Goal: Register for event/course

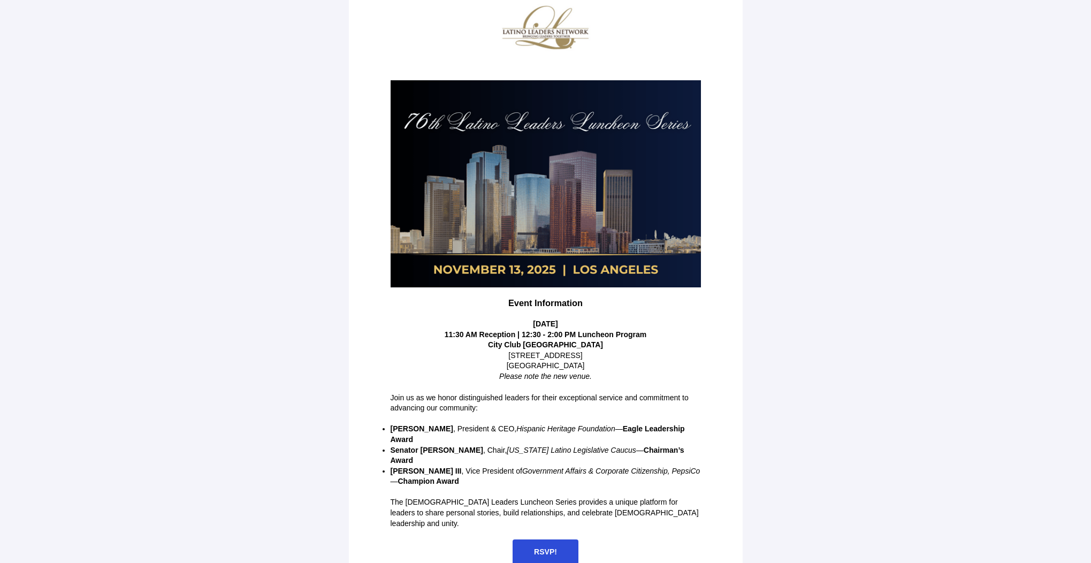
scroll to position [58, 0]
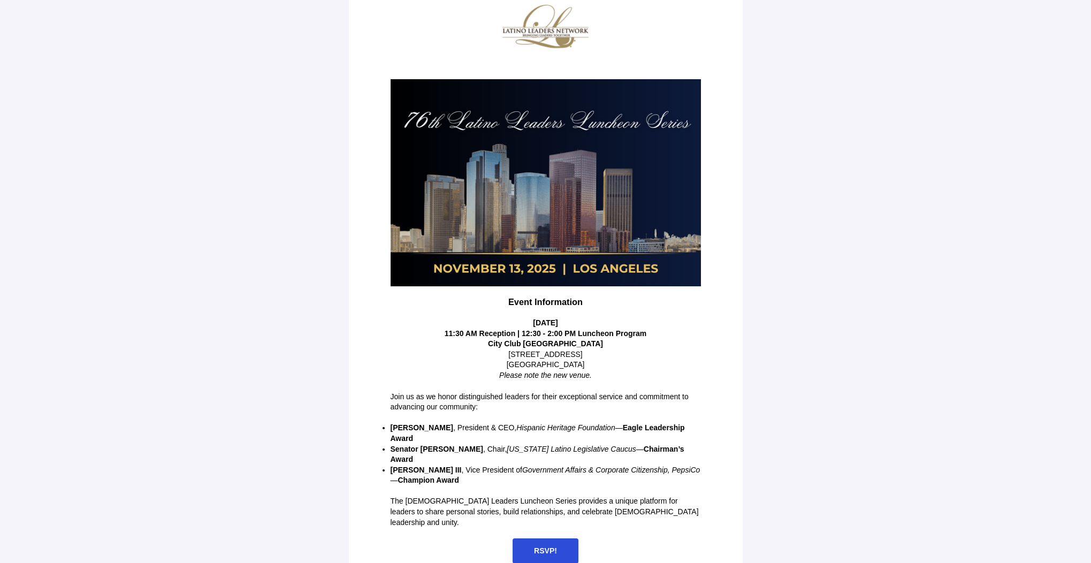
click at [544, 546] on span "RSVP!" at bounding box center [545, 550] width 23 height 9
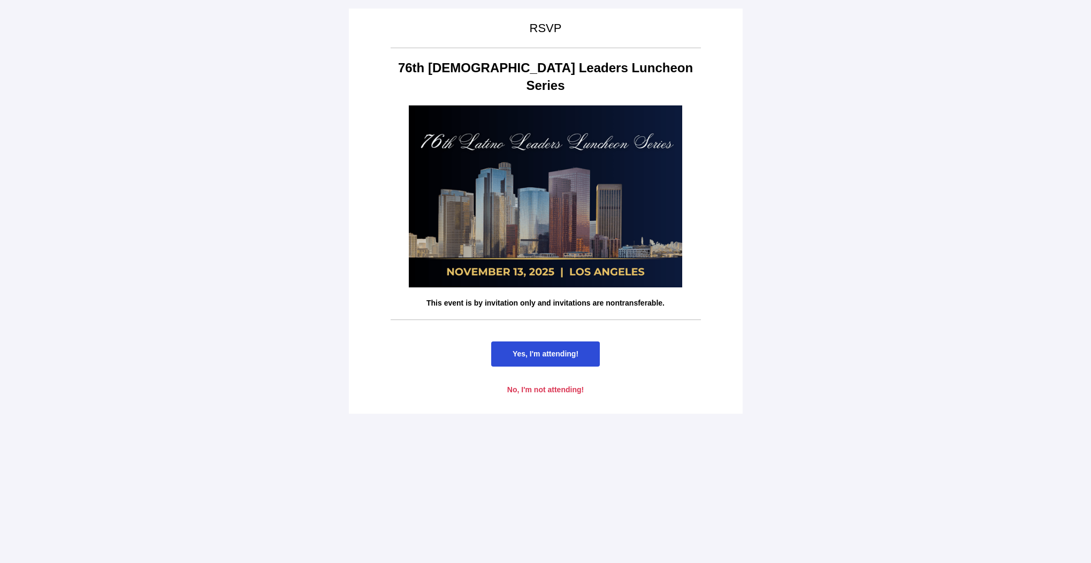
click at [585, 341] on span "Yes, I'm attending!" at bounding box center [545, 353] width 109 height 25
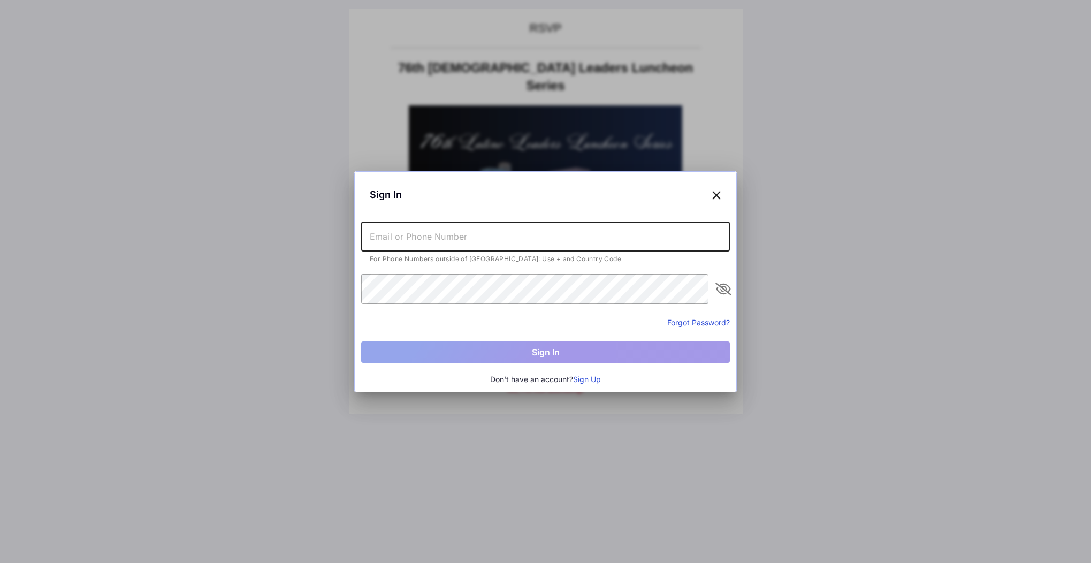
click at [477, 235] on input "text" at bounding box center [545, 237] width 369 height 30
type input "[PERSON_NAME][EMAIL_ADDRESS][DOMAIN_NAME]"
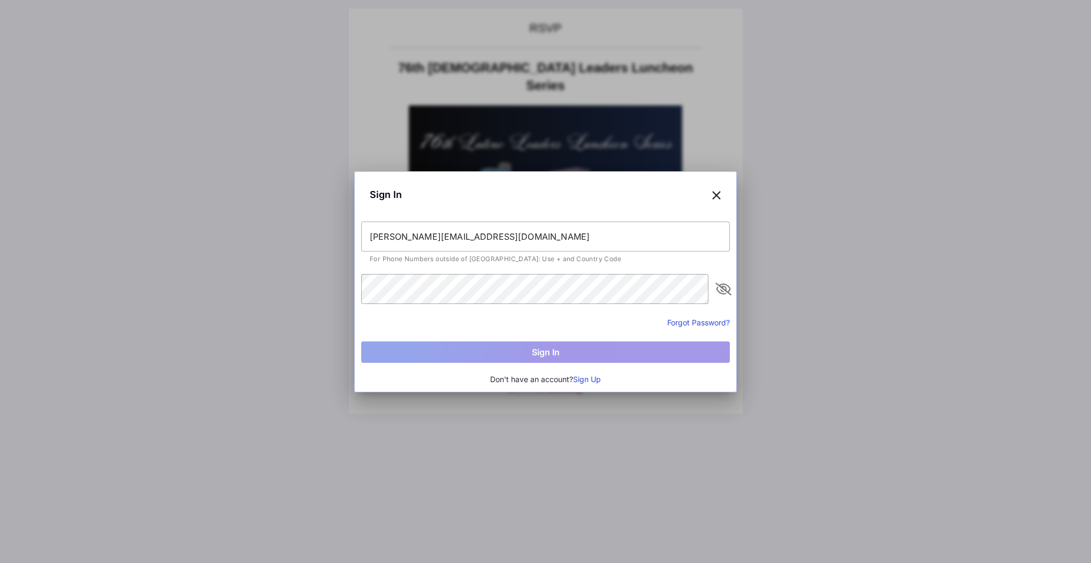
click at [716, 197] on icon at bounding box center [717, 195] width 10 height 16
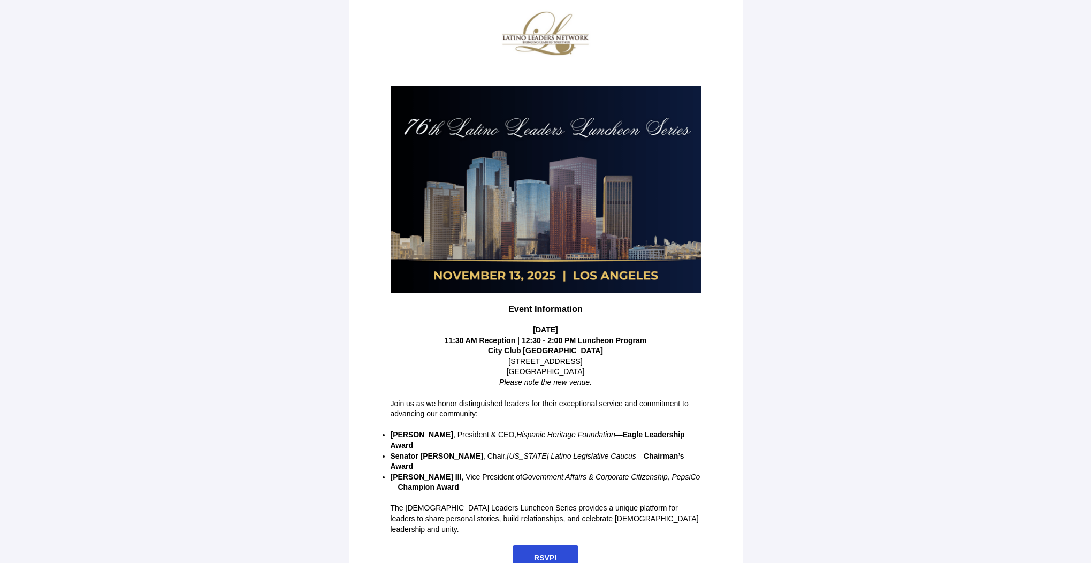
scroll to position [58, 0]
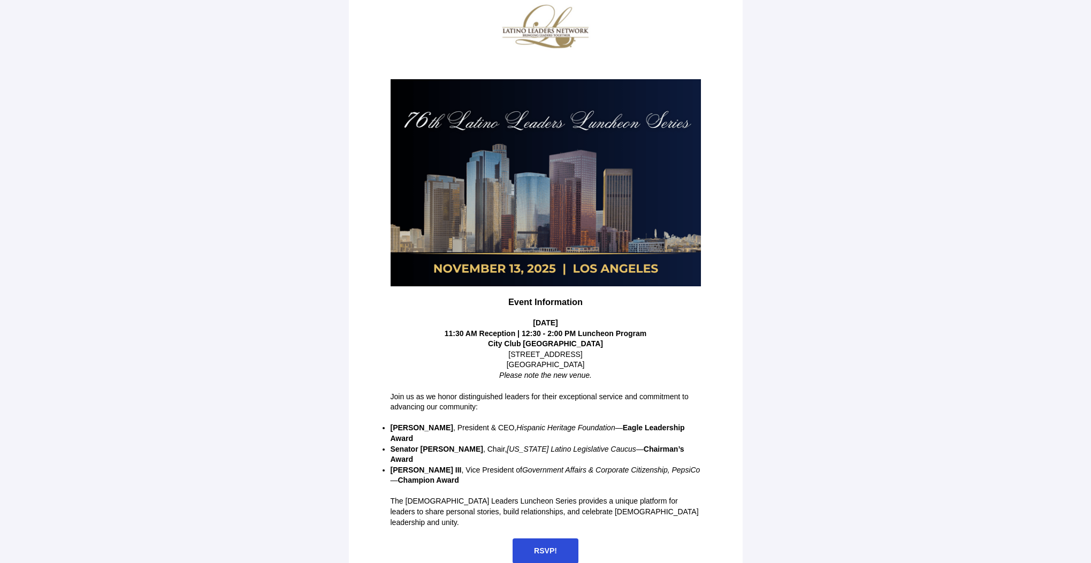
click at [550, 546] on span "RSVP!" at bounding box center [545, 550] width 23 height 9
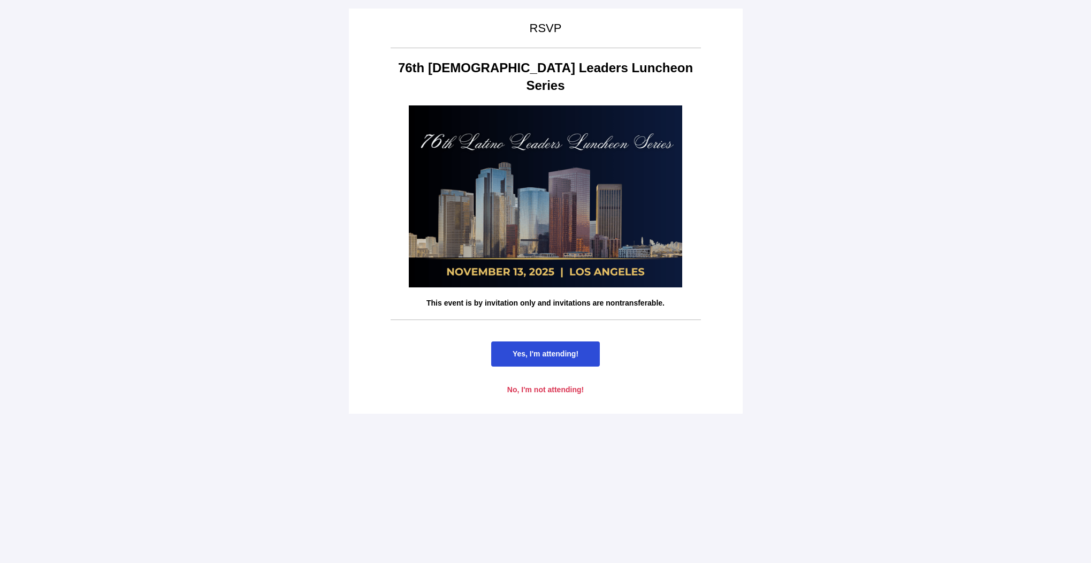
scroll to position [0, 0]
click at [563, 349] on span "Yes, I'm attending!" at bounding box center [546, 353] width 66 height 9
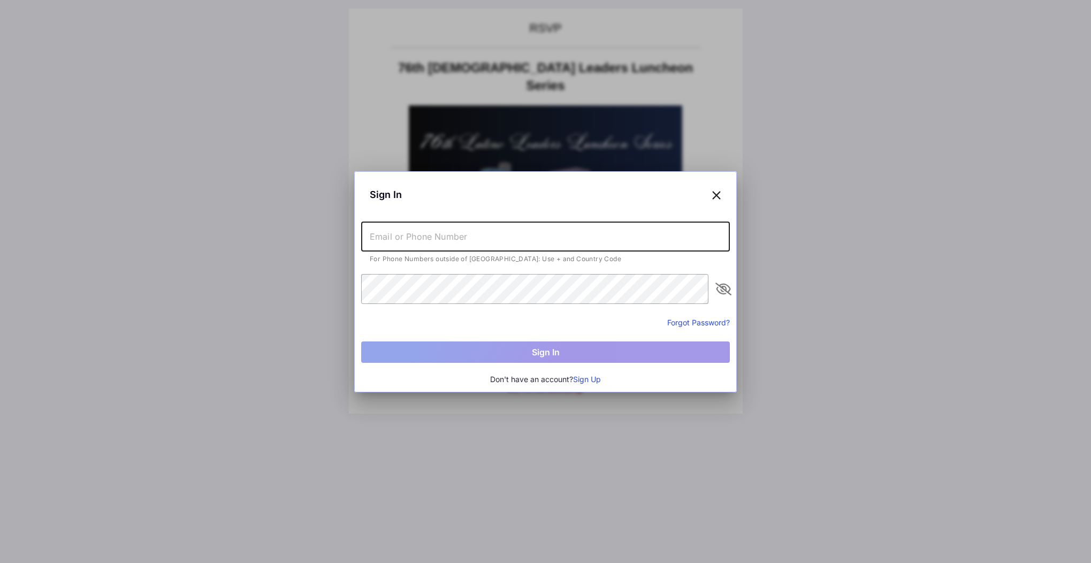
click at [398, 242] on input "text" at bounding box center [545, 237] width 369 height 30
type input "[PERSON_NAME][EMAIL_ADDRESS][DOMAIN_NAME]"
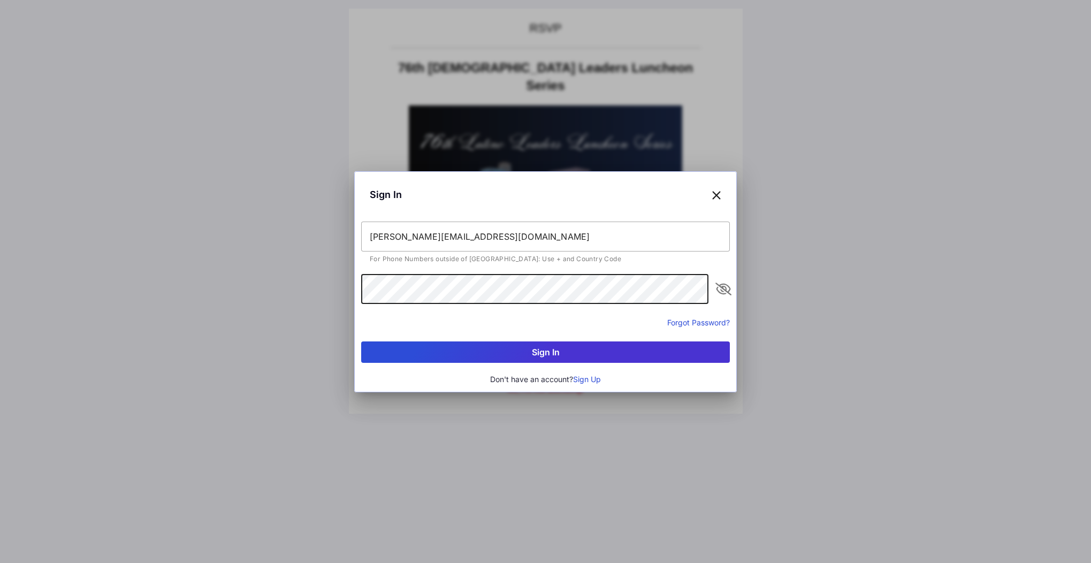
click at [547, 355] on button "Sign In" at bounding box center [545, 351] width 369 height 21
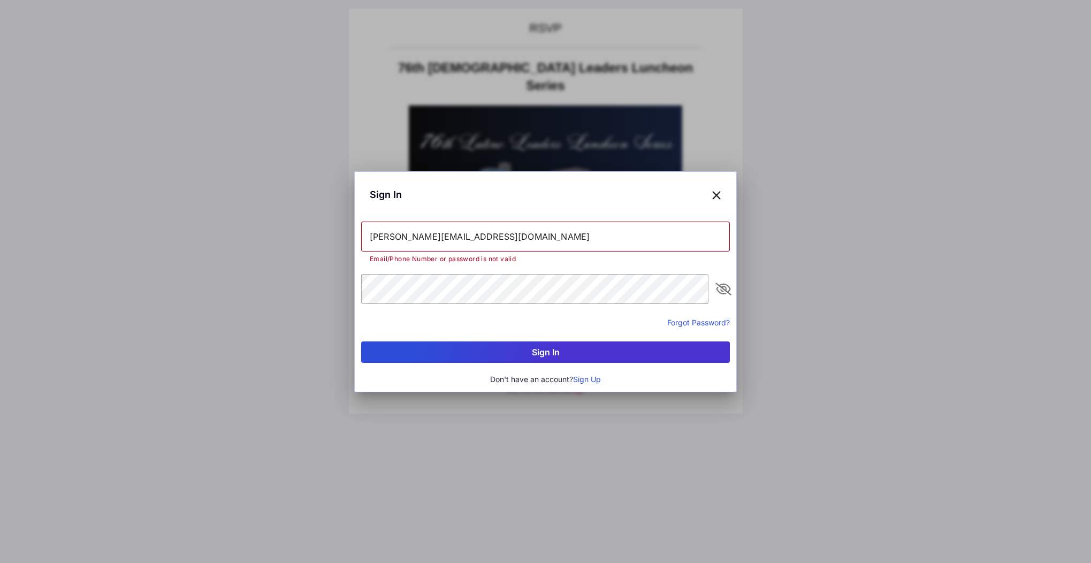
click at [589, 378] on button "Sign Up" at bounding box center [587, 379] width 28 height 12
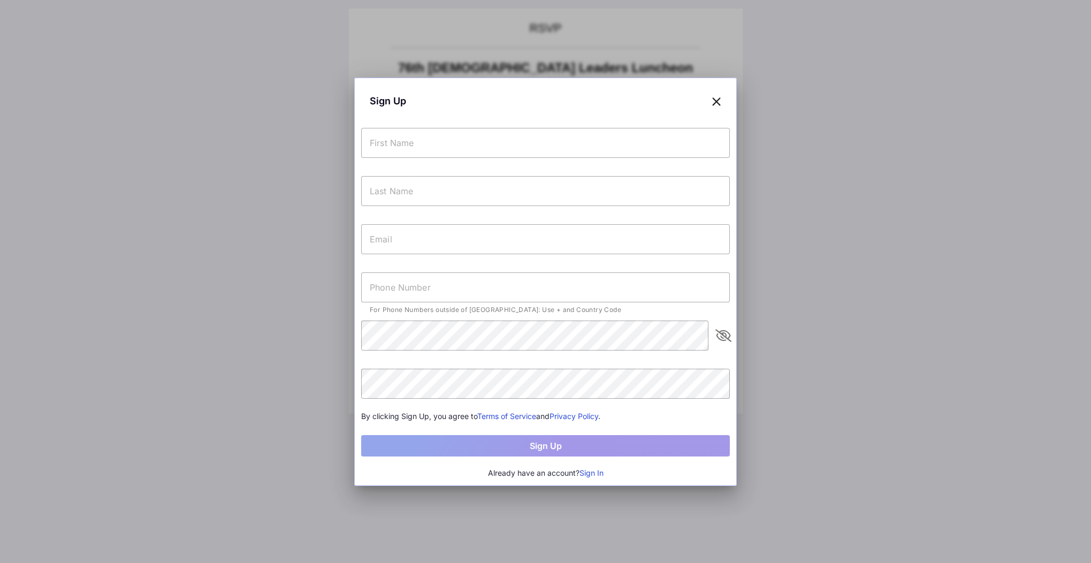
type input "[PERSON_NAME][EMAIL_ADDRESS][DOMAIN_NAME]"
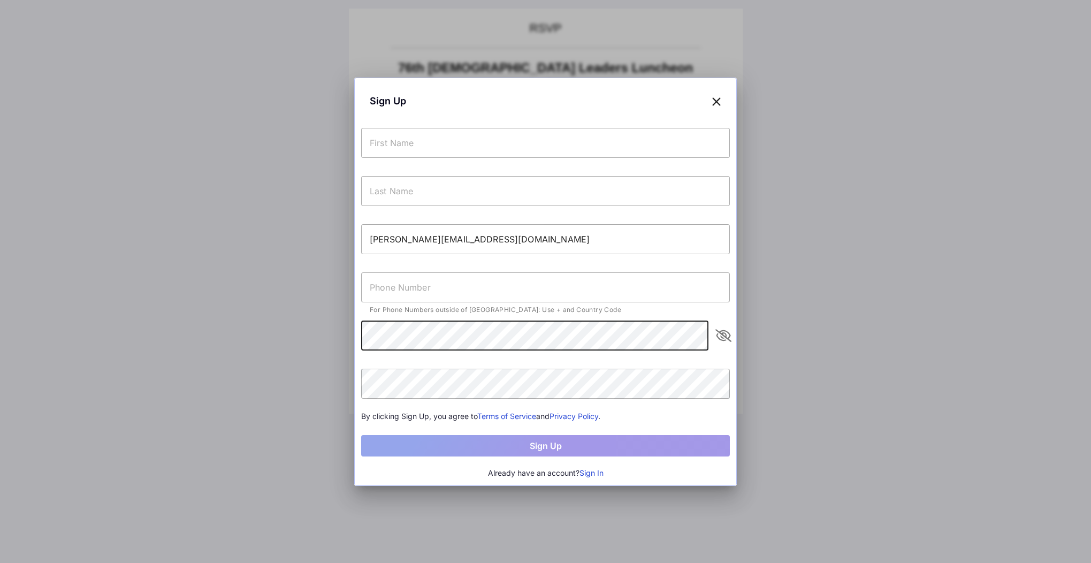
click at [415, 136] on input "text" at bounding box center [545, 143] width 369 height 30
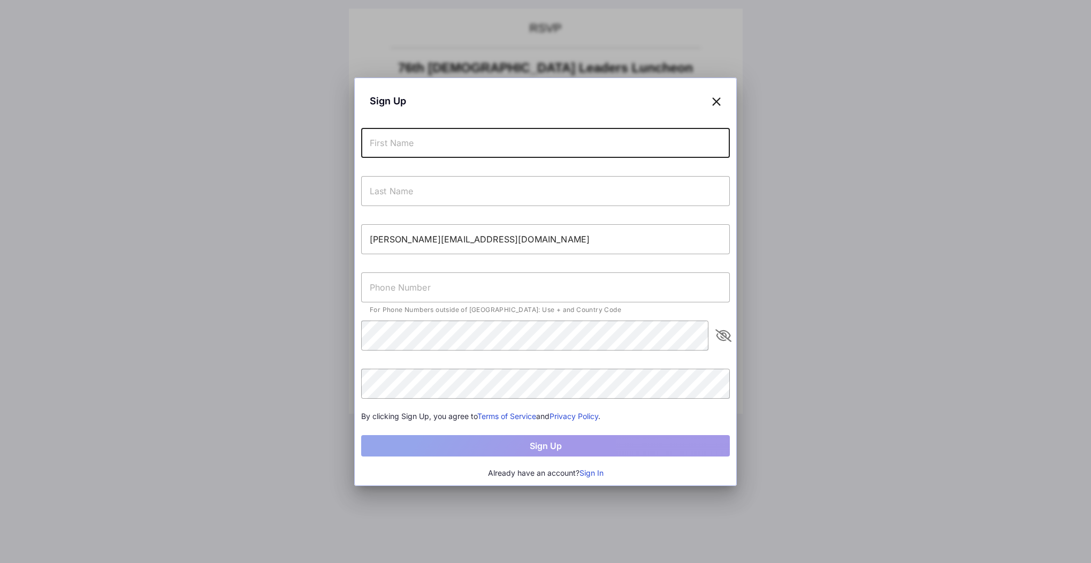
type input "Maria"
type input "Lemus"
type input "+15103033444"
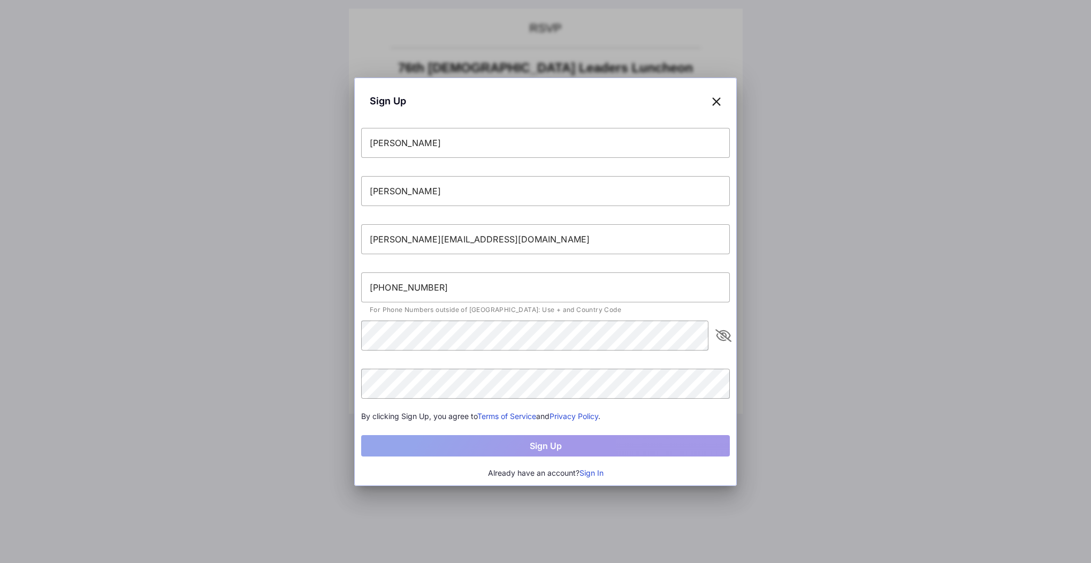
click at [719, 333] on icon "appended action" at bounding box center [723, 335] width 13 height 13
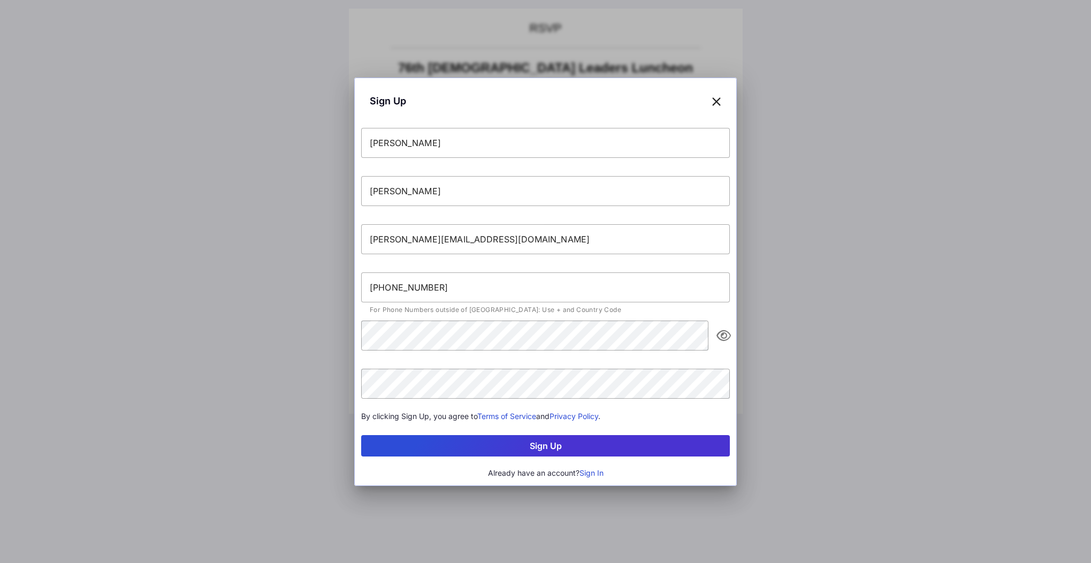
click at [637, 446] on button "Sign Up" at bounding box center [545, 445] width 369 height 21
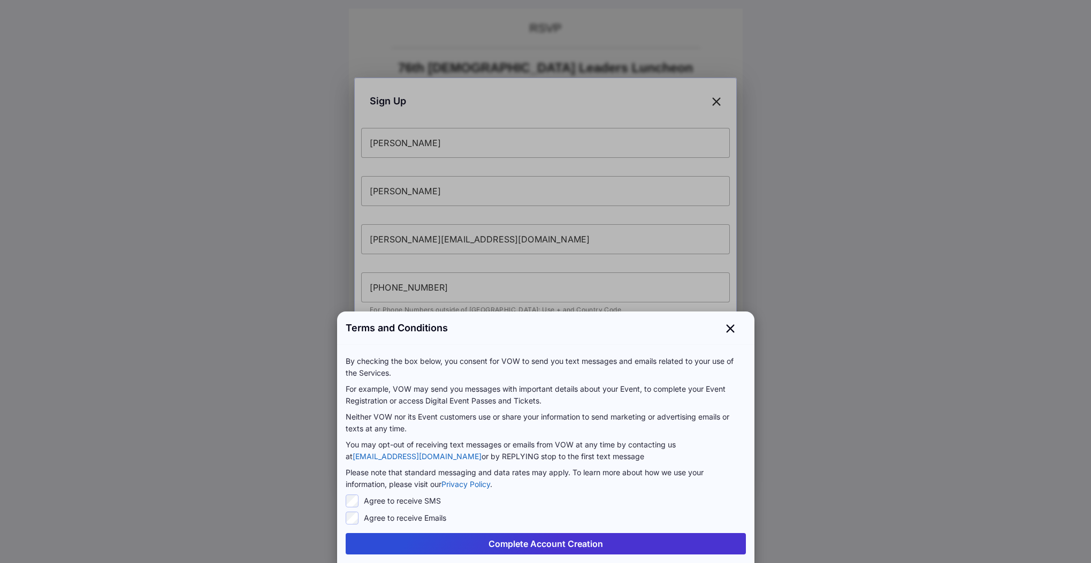
click at [563, 543] on button "Complete Account Creation" at bounding box center [546, 543] width 400 height 21
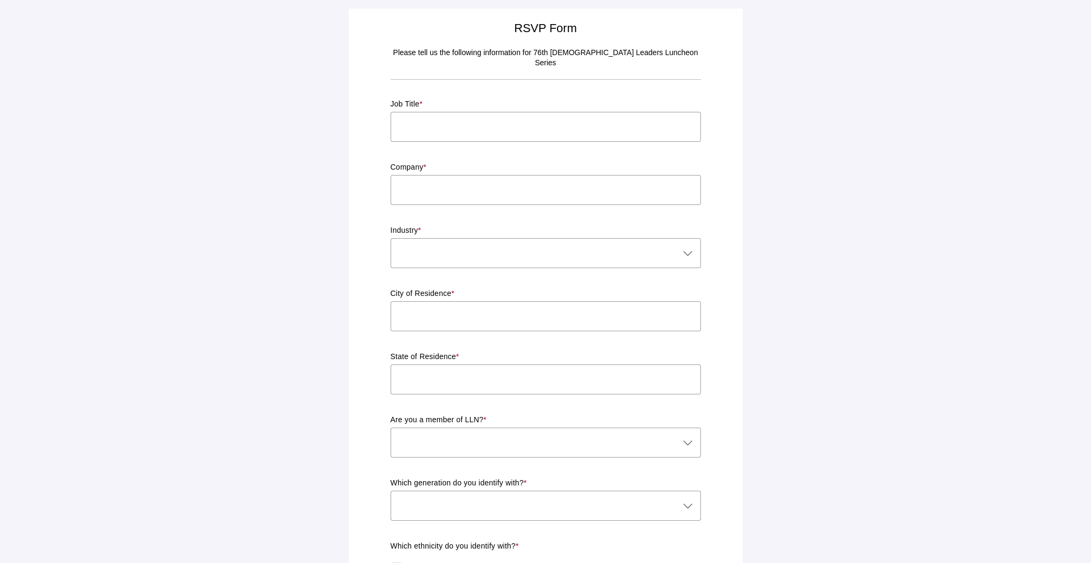
click at [484, 121] on input "text" at bounding box center [546, 127] width 310 height 30
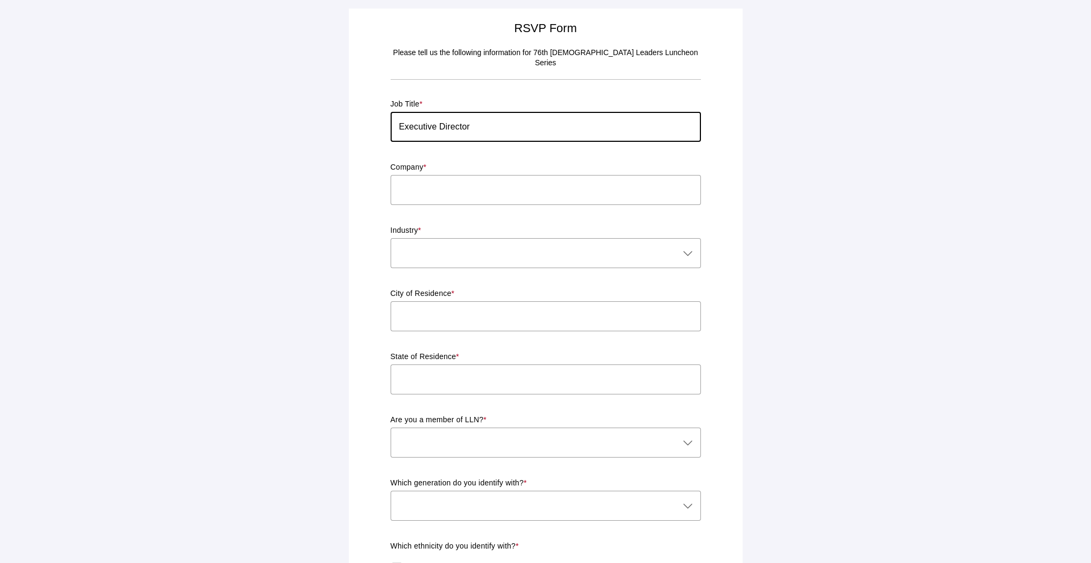
type input "Executive Director"
click at [427, 179] on input "text" at bounding box center [546, 190] width 310 height 30
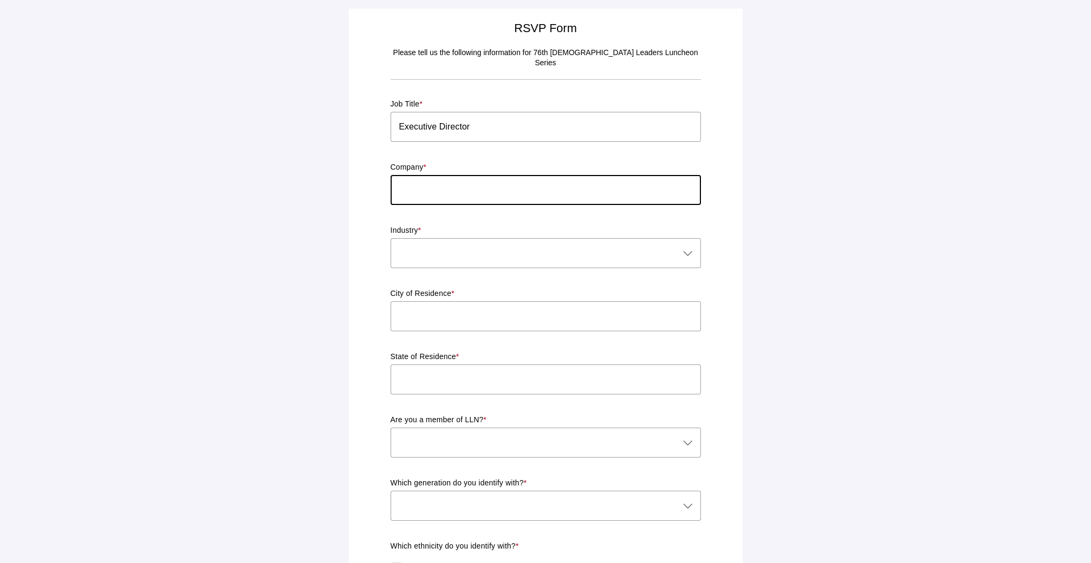
type input "Vision y Compromiso"
type input "El cerrito"
type input "CA"
click at [439, 241] on div at bounding box center [535, 253] width 289 height 30
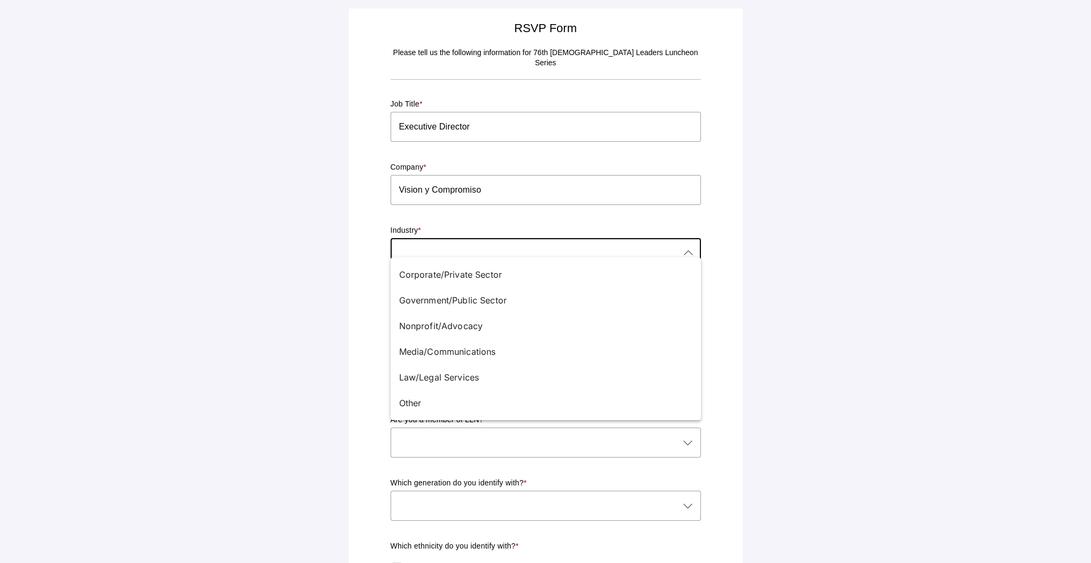
click at [433, 327] on div "Nonprofit/Advocacy" at bounding box center [541, 325] width 285 height 13
type input "Nonprofit/Advocacy"
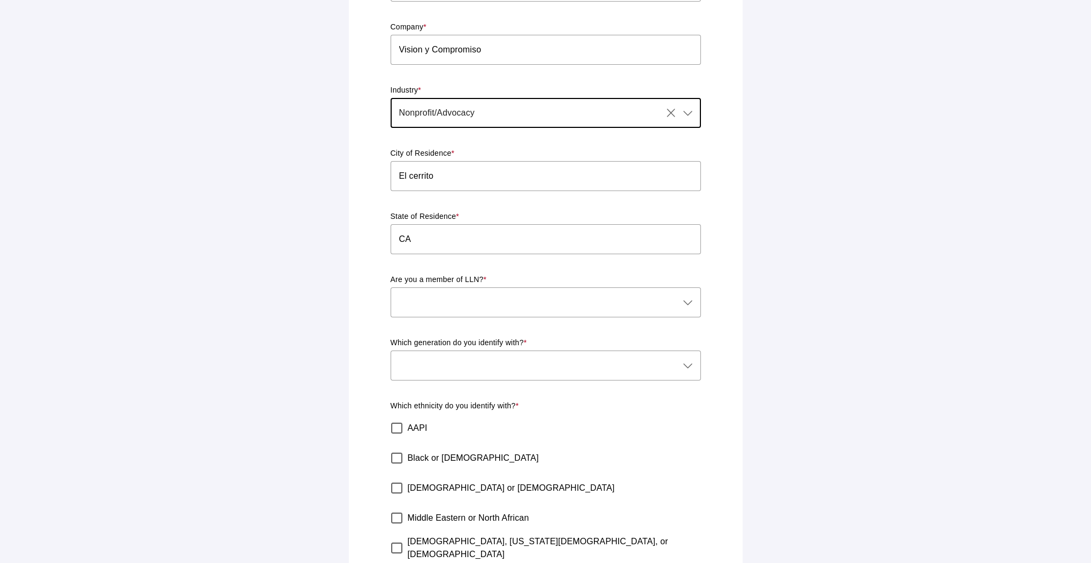
scroll to position [161, 0]
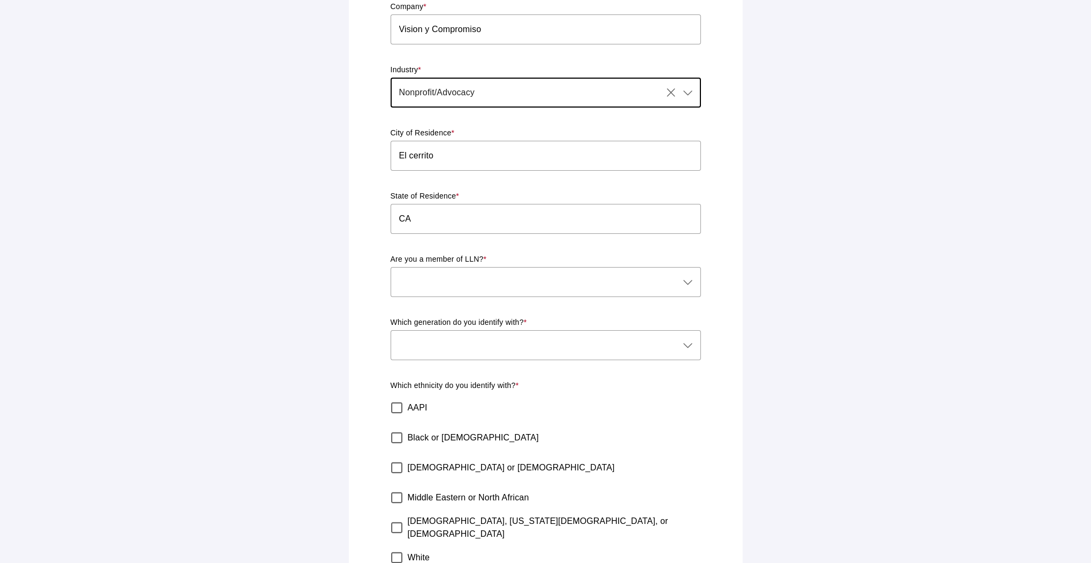
click at [459, 269] on div at bounding box center [535, 282] width 289 height 30
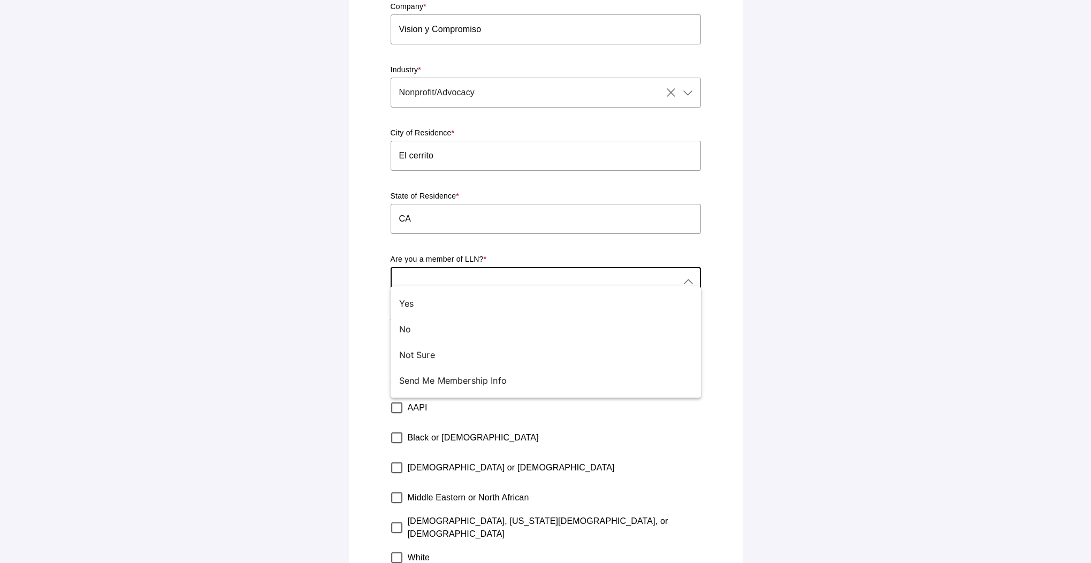
click at [433, 351] on div "Not Sure" at bounding box center [541, 354] width 285 height 13
type input "Not Sure"
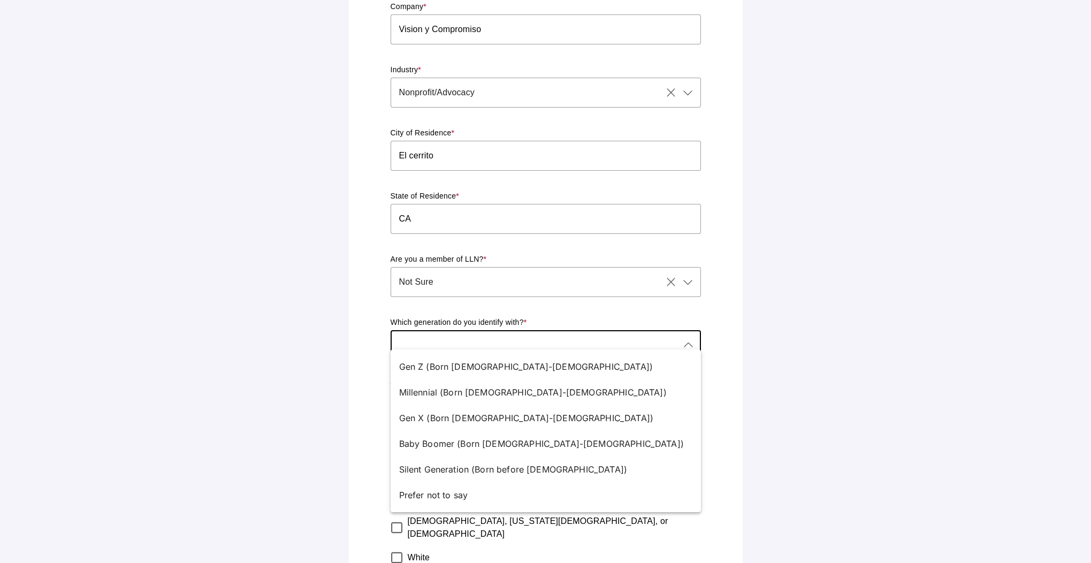
click at [447, 330] on div at bounding box center [535, 345] width 289 height 30
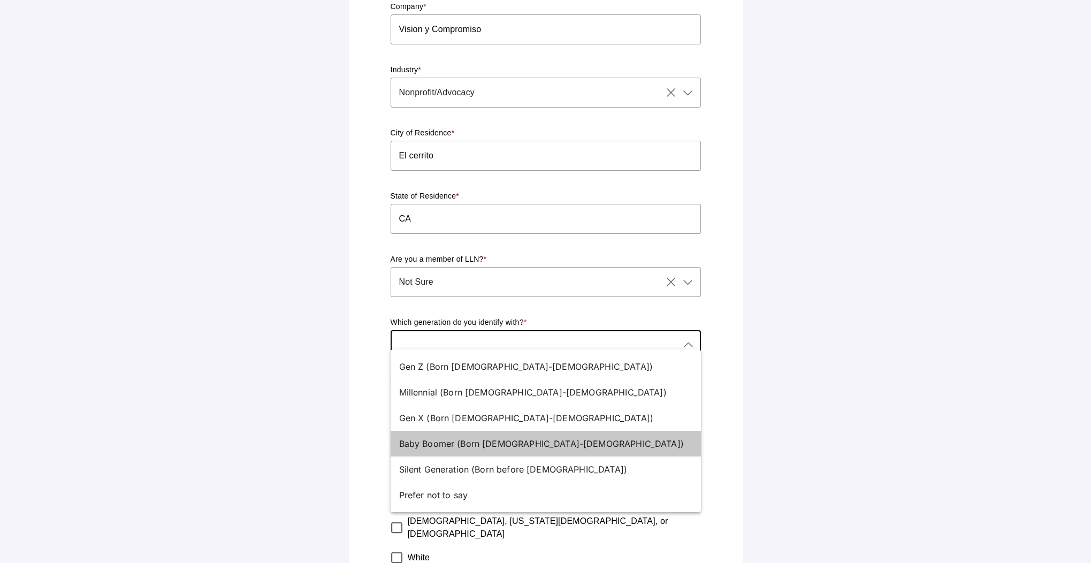
click at [494, 445] on div "Baby Boomer (Born 1946-1964)" at bounding box center [541, 443] width 285 height 13
type input "Baby Boomer (Born 1946-1964)"
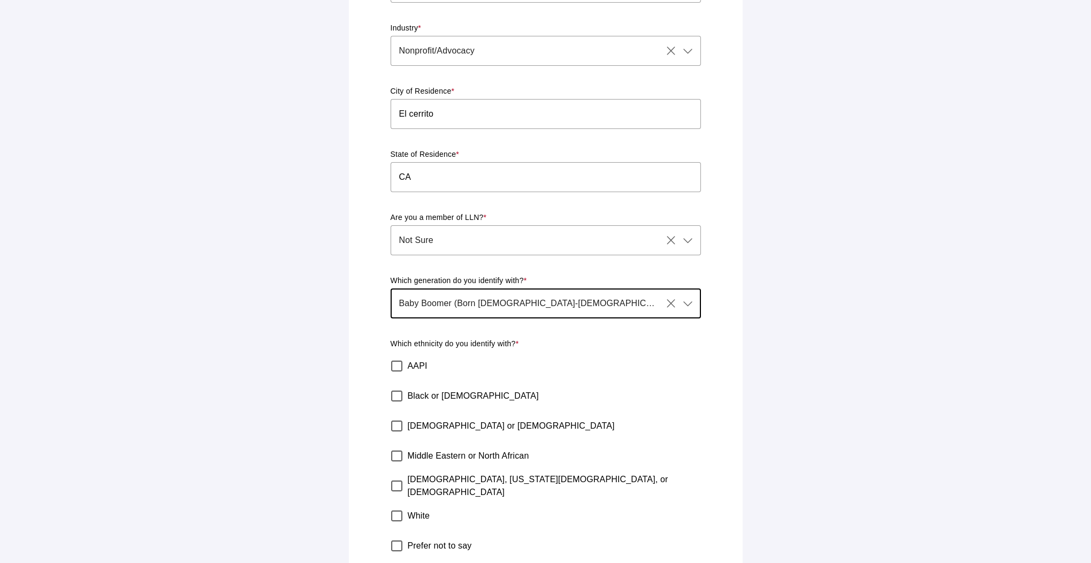
scroll to position [246, 0]
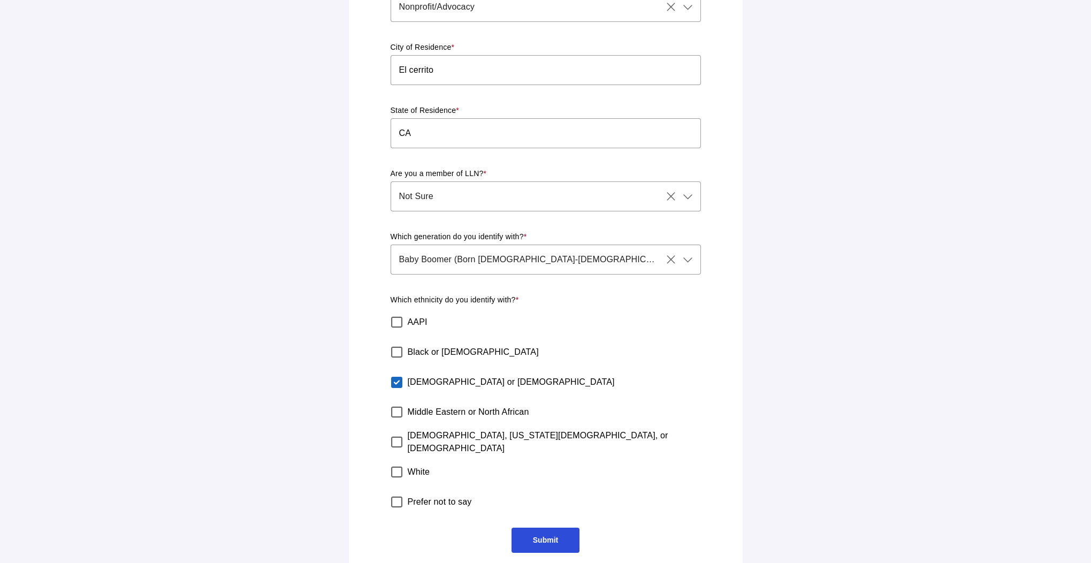
click at [535, 536] on span "Submit" at bounding box center [545, 540] width 25 height 9
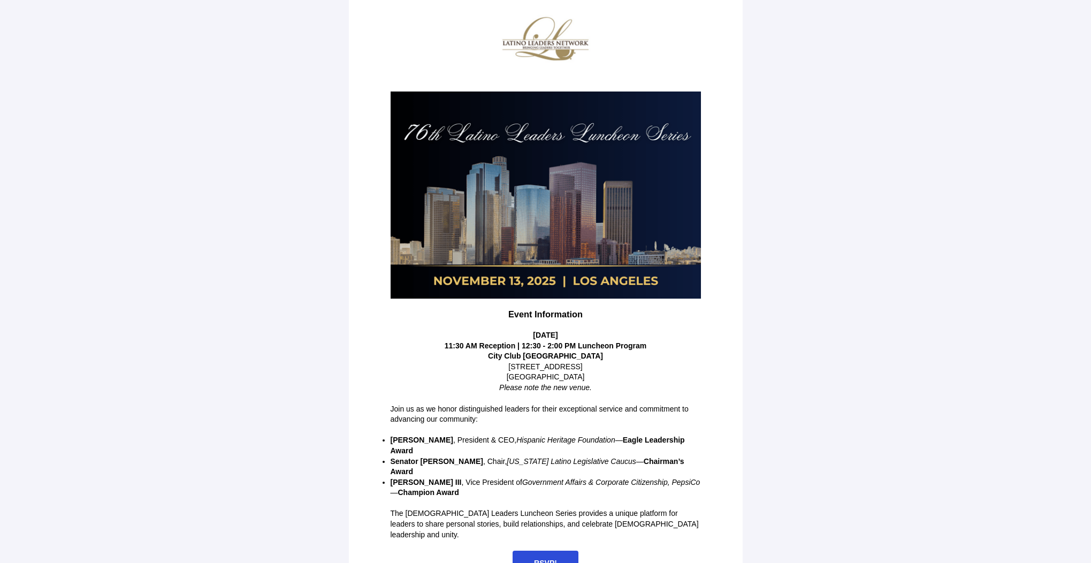
scroll to position [58, 0]
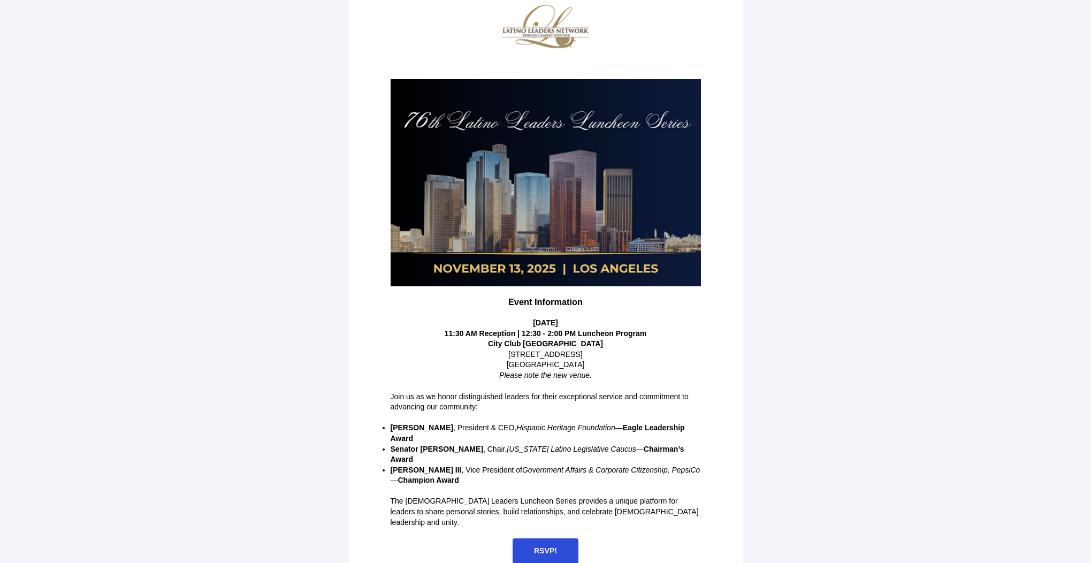
drag, startPoint x: 548, startPoint y: 525, endPoint x: 545, endPoint y: 516, distance: 9.8
click at [548, 546] on span "RSVP!" at bounding box center [545, 550] width 23 height 9
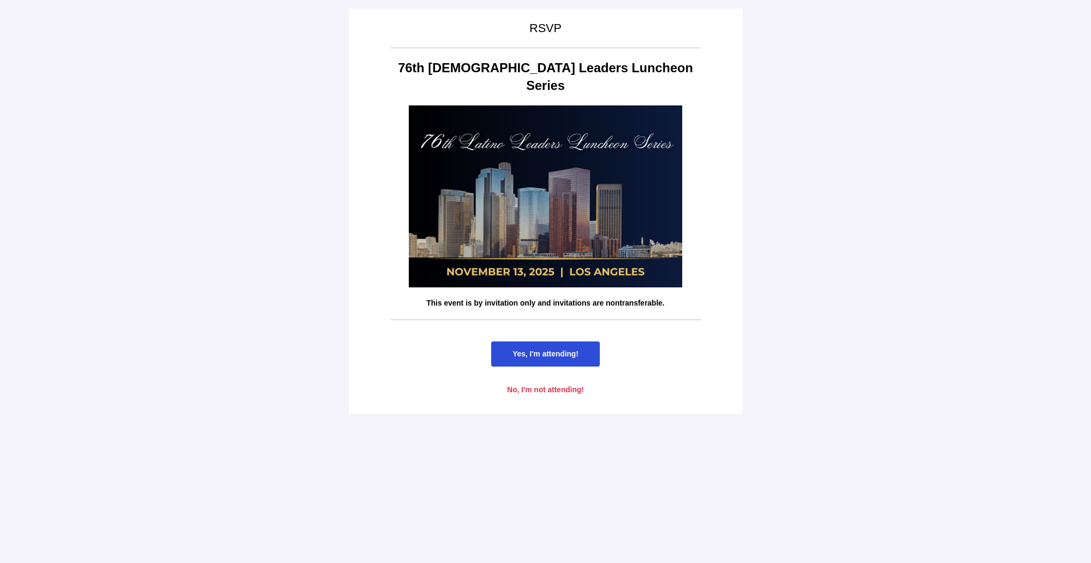
click at [555, 341] on span "Yes, I'm attending!" at bounding box center [545, 353] width 109 height 25
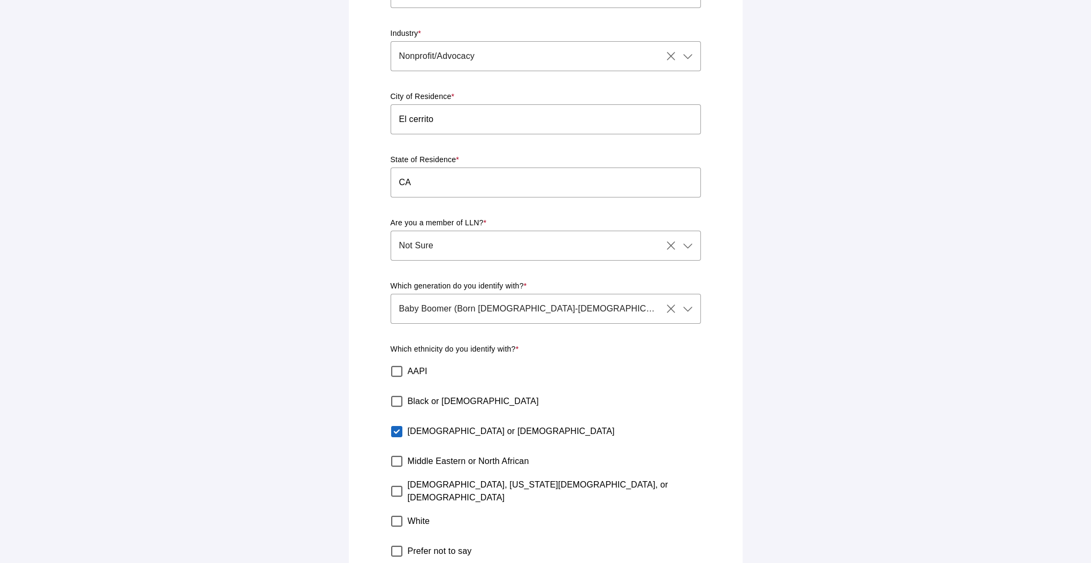
scroll to position [246, 0]
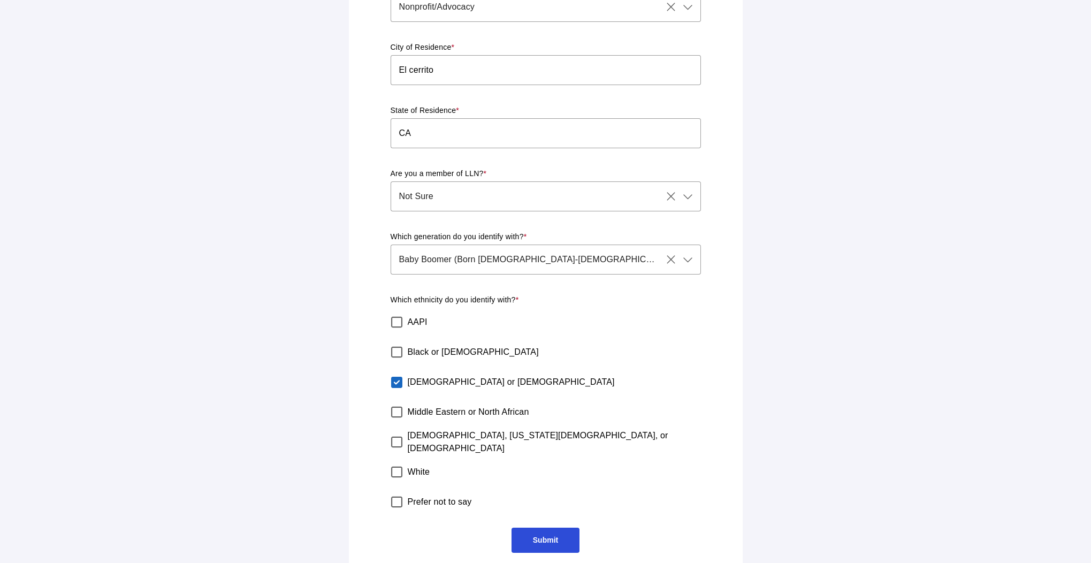
click at [544, 538] on span "Submit" at bounding box center [546, 540] width 68 height 25
